Goal: Register for event/course

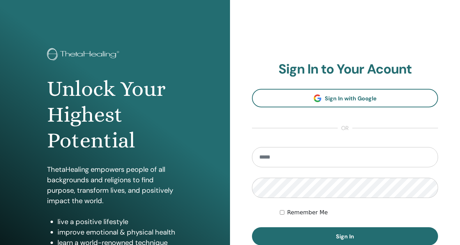
click at [280, 151] on input "email" at bounding box center [345, 157] width 186 height 20
type input "**********"
click at [242, 194] on div "**********" at bounding box center [345, 167] width 230 height 334
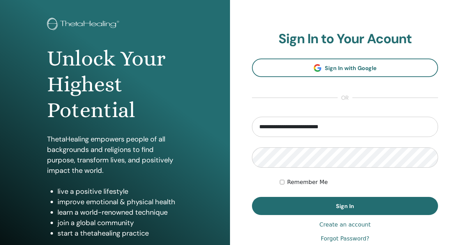
scroll to position [33, 0]
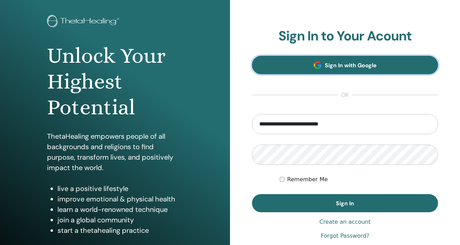
click at [332, 65] on span "Sign In with Google" at bounding box center [351, 65] width 52 height 7
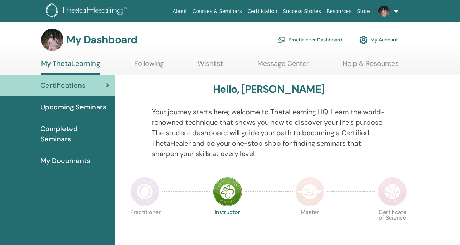
scroll to position [2, 0]
click at [391, 11] on span at bounding box center [383, 11] width 17 height 6
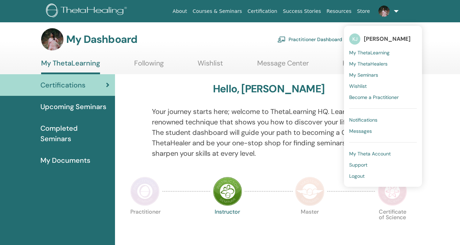
click at [319, 85] on div "Hello, Kristi" at bounding box center [268, 90] width 282 height 15
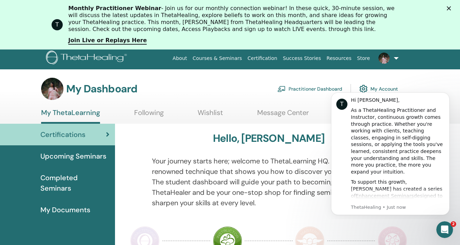
scroll to position [0, 0]
click at [448, 9] on icon "Close" at bounding box center [449, 8] width 4 height 4
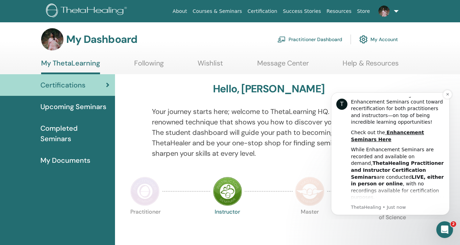
scroll to position [178, 0]
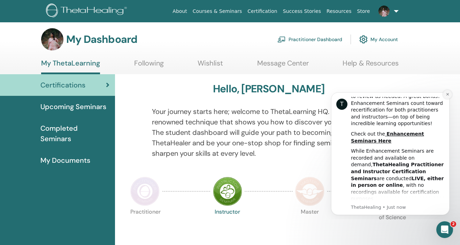
click at [447, 93] on icon "Dismiss notification" at bounding box center [448, 94] width 4 height 4
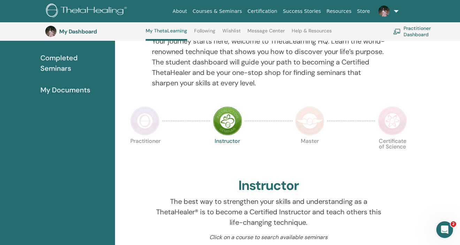
scroll to position [0, 0]
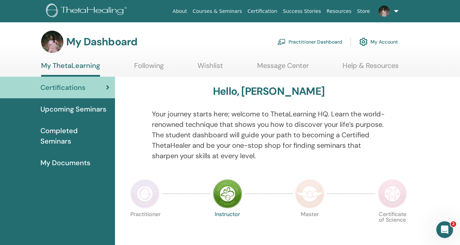
click at [110, 10] on img at bounding box center [87, 11] width 83 height 16
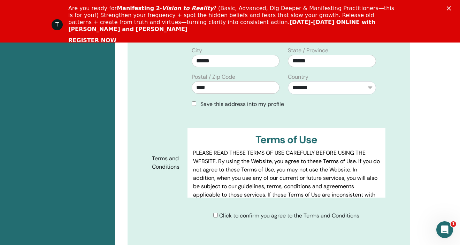
scroll to position [320, 0]
click at [193, 100] on div "Save this address into my profile" at bounding box center [284, 104] width 184 height 8
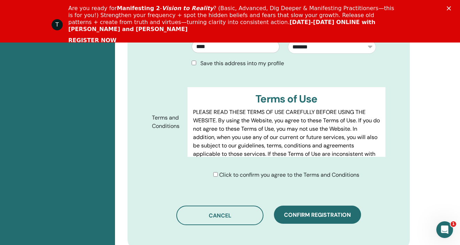
scroll to position [370, 0]
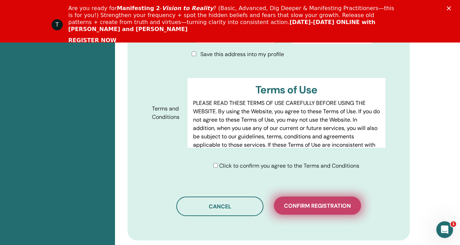
click at [307, 202] on span "Confirm registration" at bounding box center [317, 205] width 67 height 7
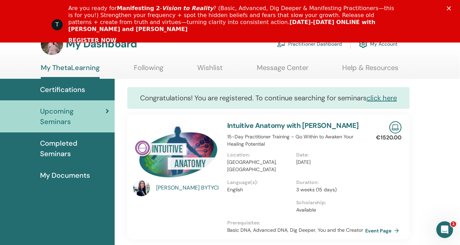
scroll to position [10, 0]
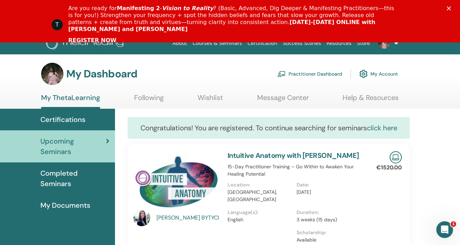
click at [392, 128] on link "click here" at bounding box center [382, 127] width 30 height 9
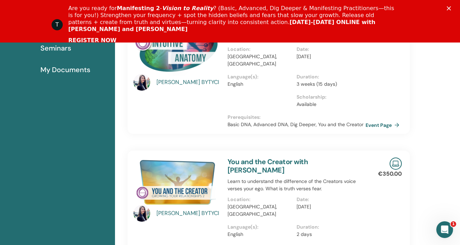
scroll to position [240, 0]
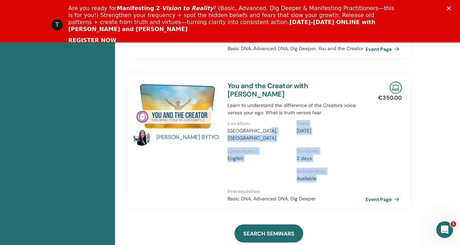
drag, startPoint x: 320, startPoint y: 155, endPoint x: 259, endPoint y: 118, distance: 71.7
click at [259, 118] on div "You and the Creator with ELONA BYTYCI Learn to understand the difference of the…" at bounding box center [296, 141] width 146 height 133
click at [277, 147] on div "Language(s) : English" at bounding box center [261, 157] width 69 height 20
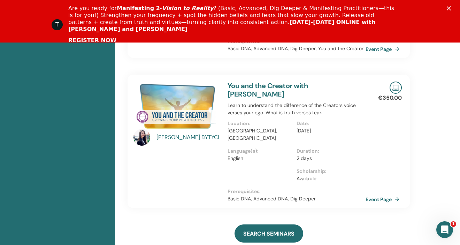
click at [382, 144] on div "€350.00 Event Page" at bounding box center [393, 141] width 26 height 133
click at [378, 194] on link "Event Page" at bounding box center [384, 199] width 37 height 10
